Goal: Find specific fact: Find specific fact

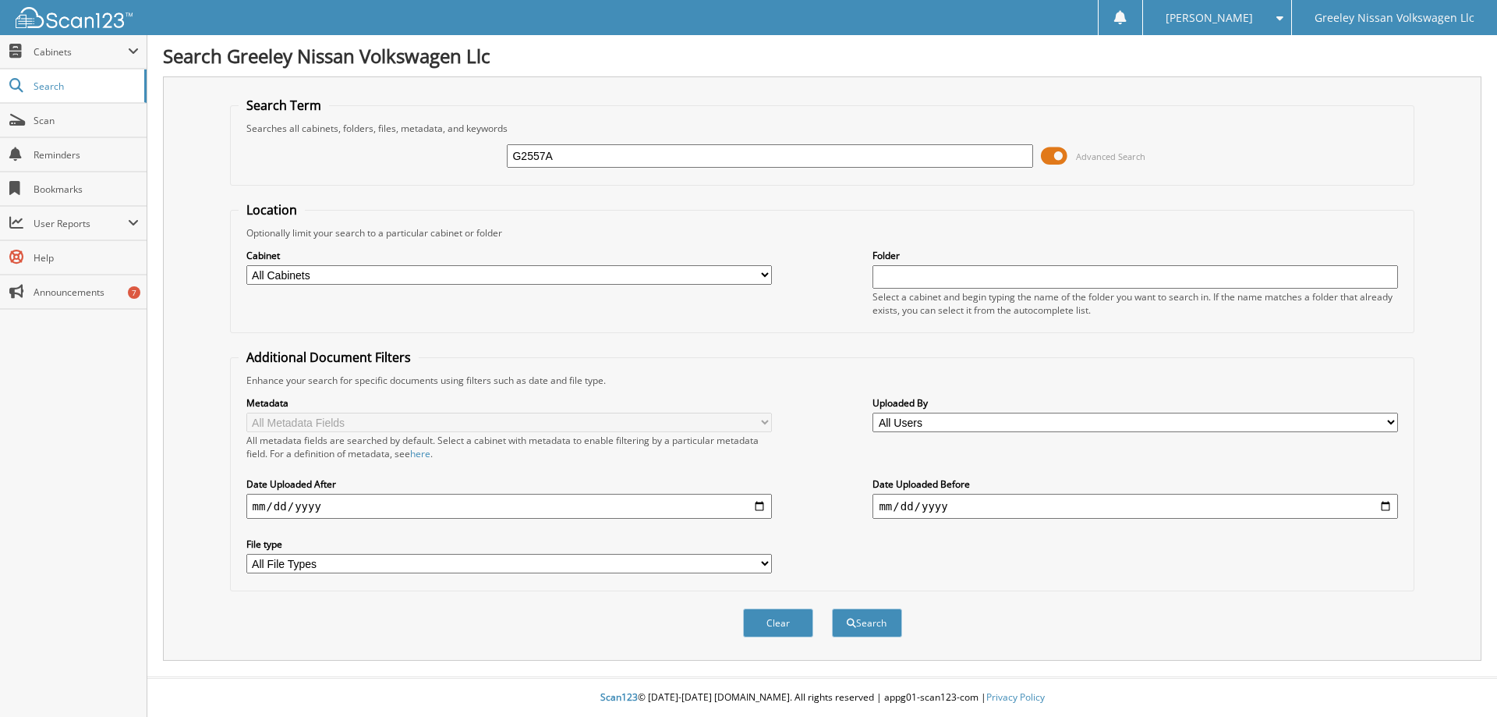
type input "G2557A"
click at [832, 608] on button "Search" at bounding box center [867, 622] width 70 height 29
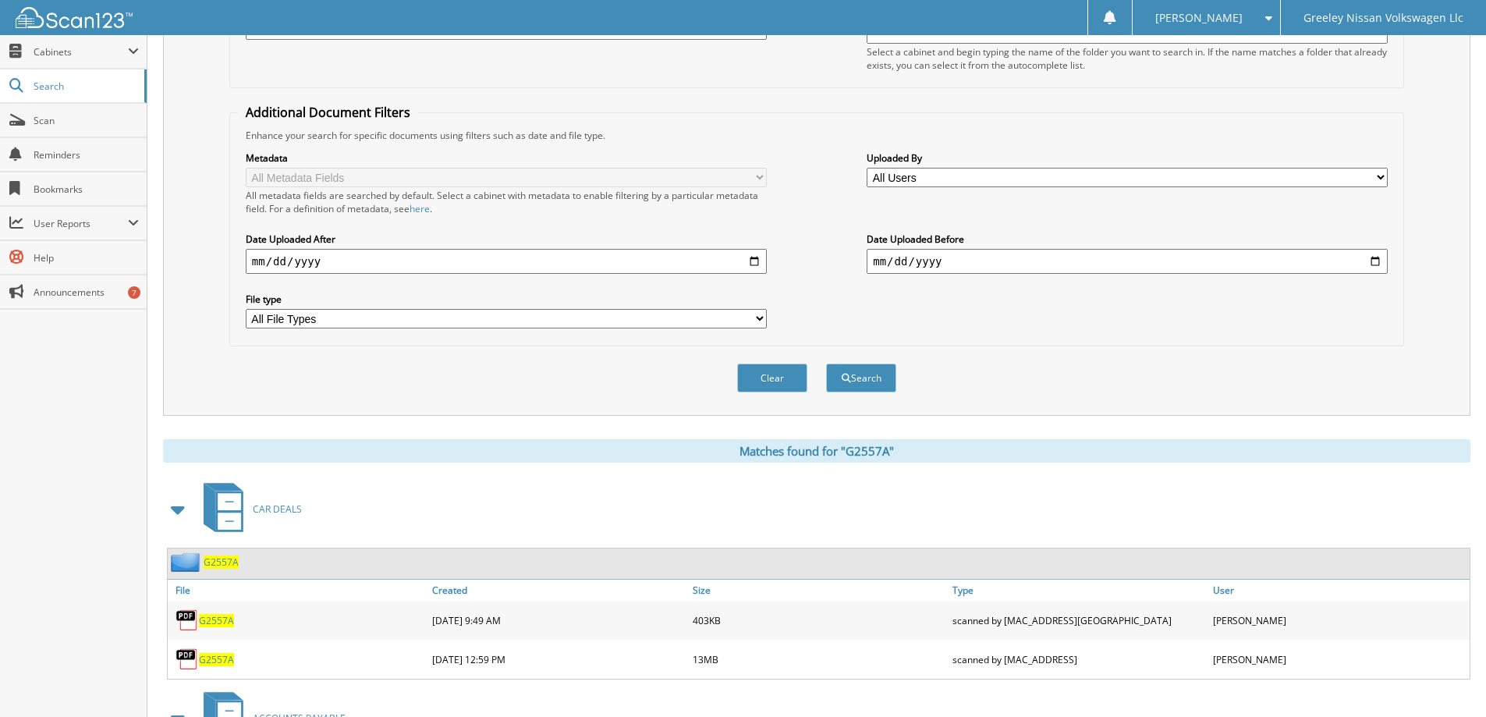
scroll to position [312, 0]
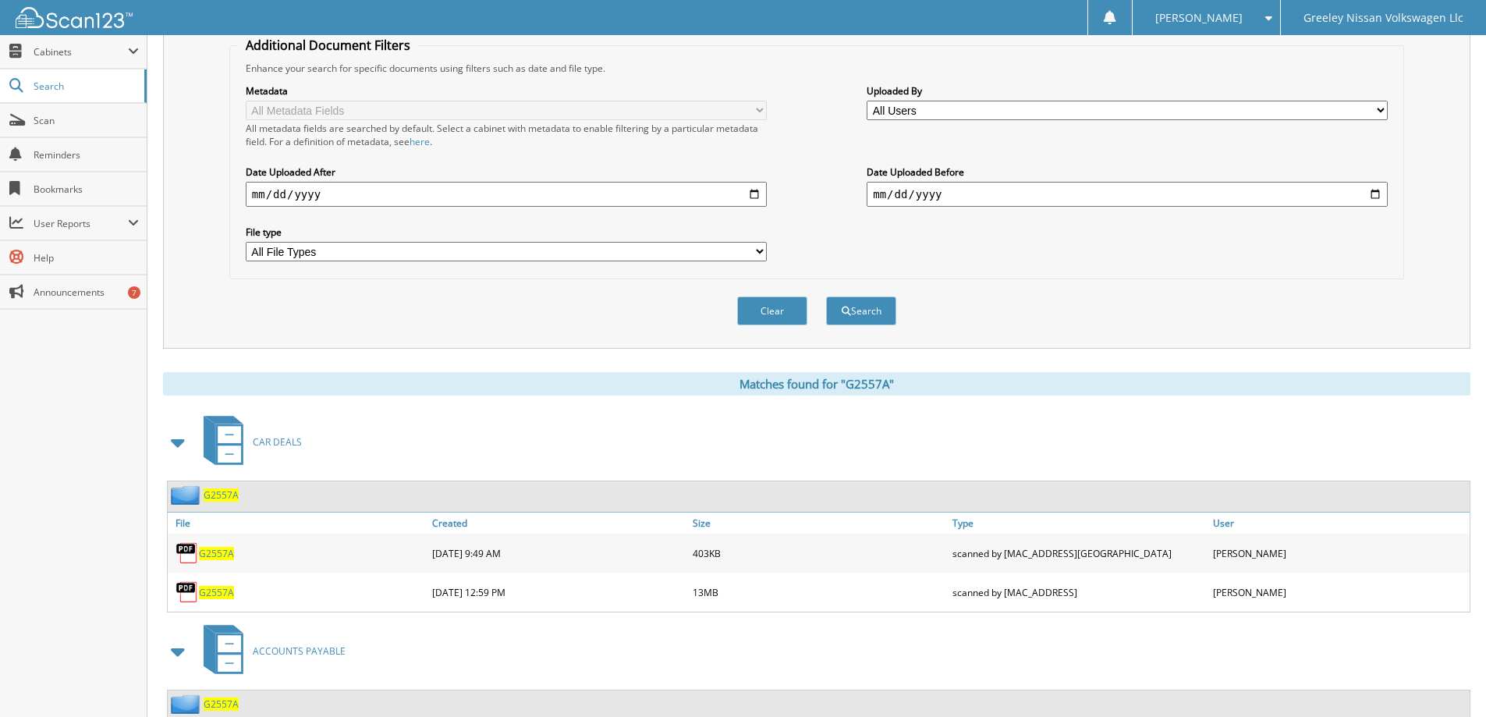
click at [275, 444] on span "CAR DEALS" at bounding box center [277, 441] width 49 height 13
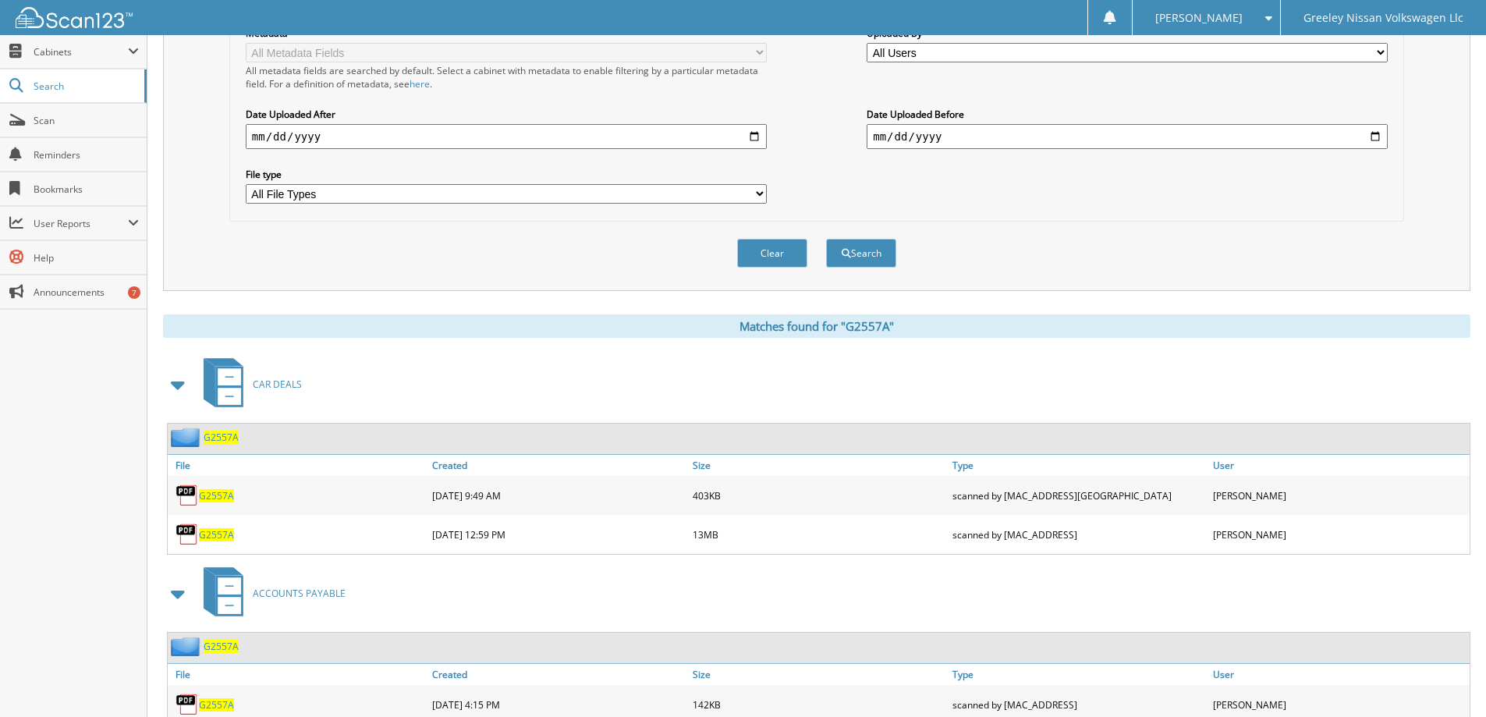
scroll to position [425, 0]
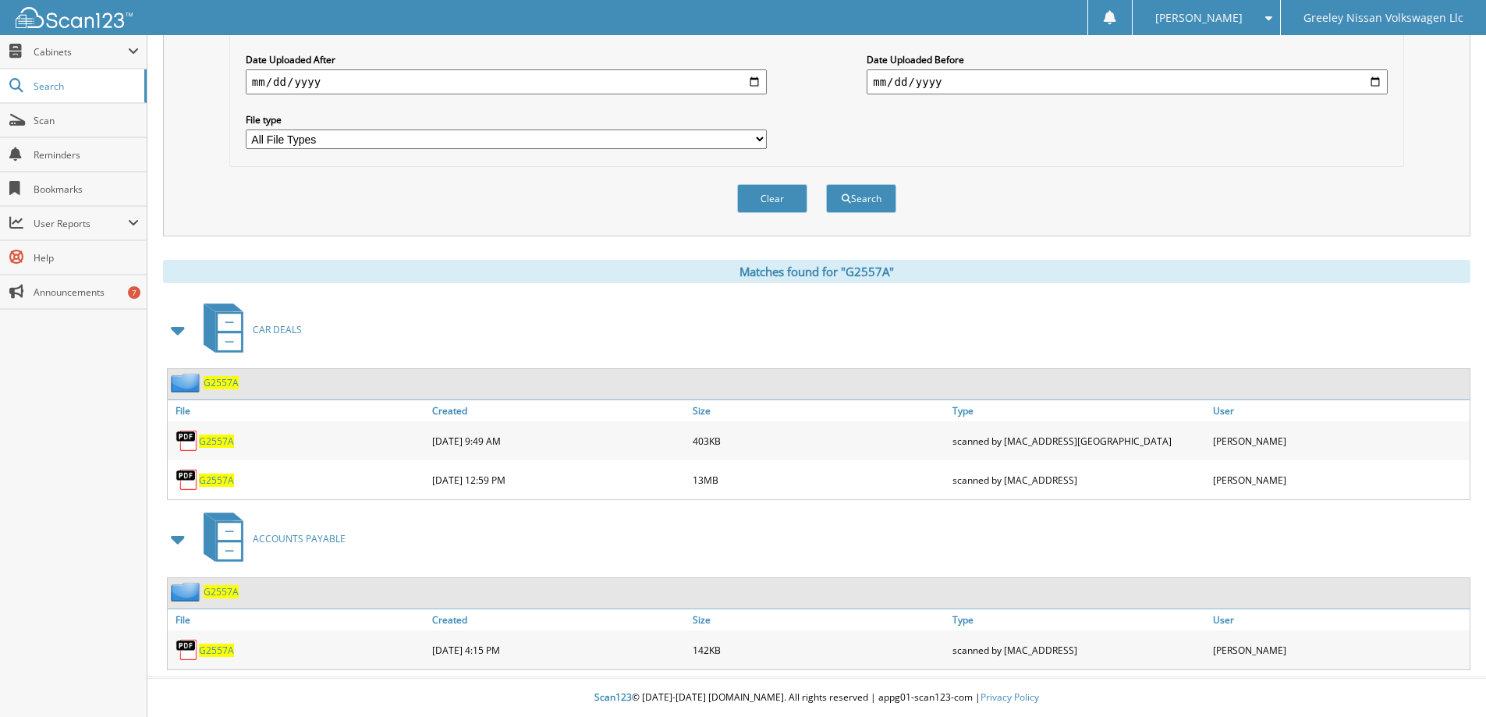
click at [221, 440] on span "G2557A" at bounding box center [216, 440] width 35 height 13
click at [216, 438] on span "G2557A" at bounding box center [216, 440] width 35 height 13
click at [213, 479] on span "G2557A" at bounding box center [216, 479] width 35 height 13
